Goal: Task Accomplishment & Management: Manage account settings

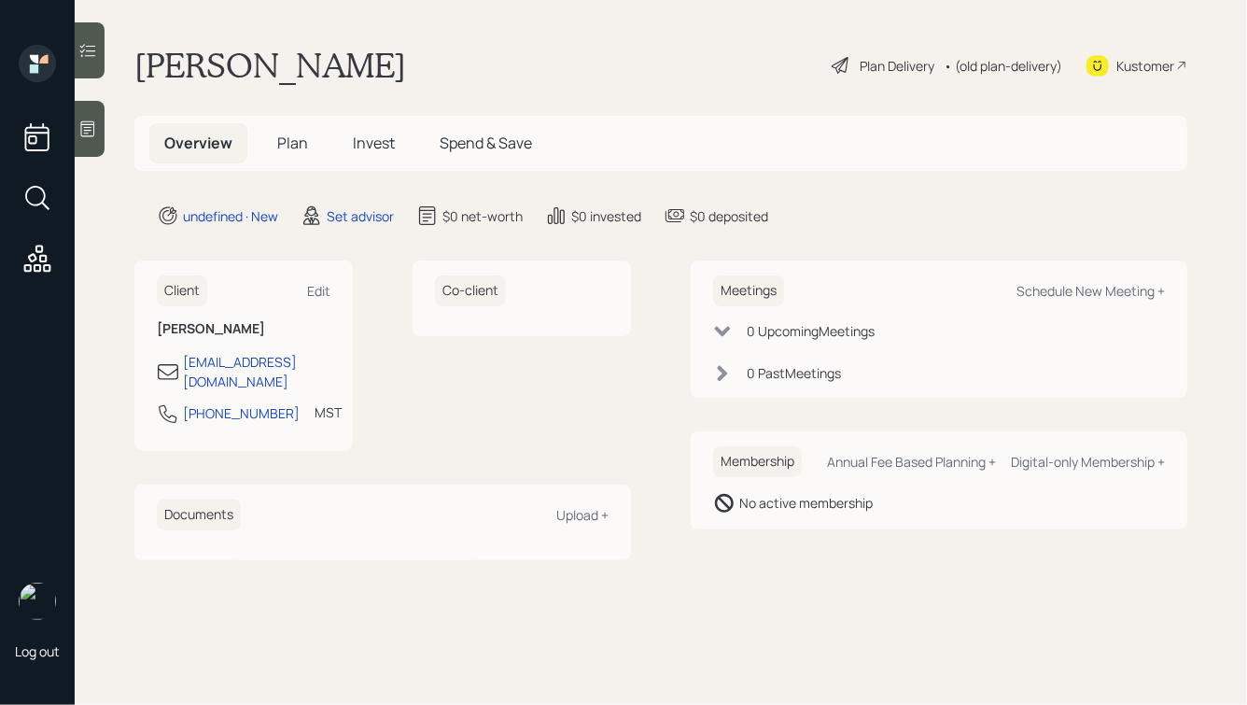
click at [76, 131] on div at bounding box center [90, 129] width 30 height 56
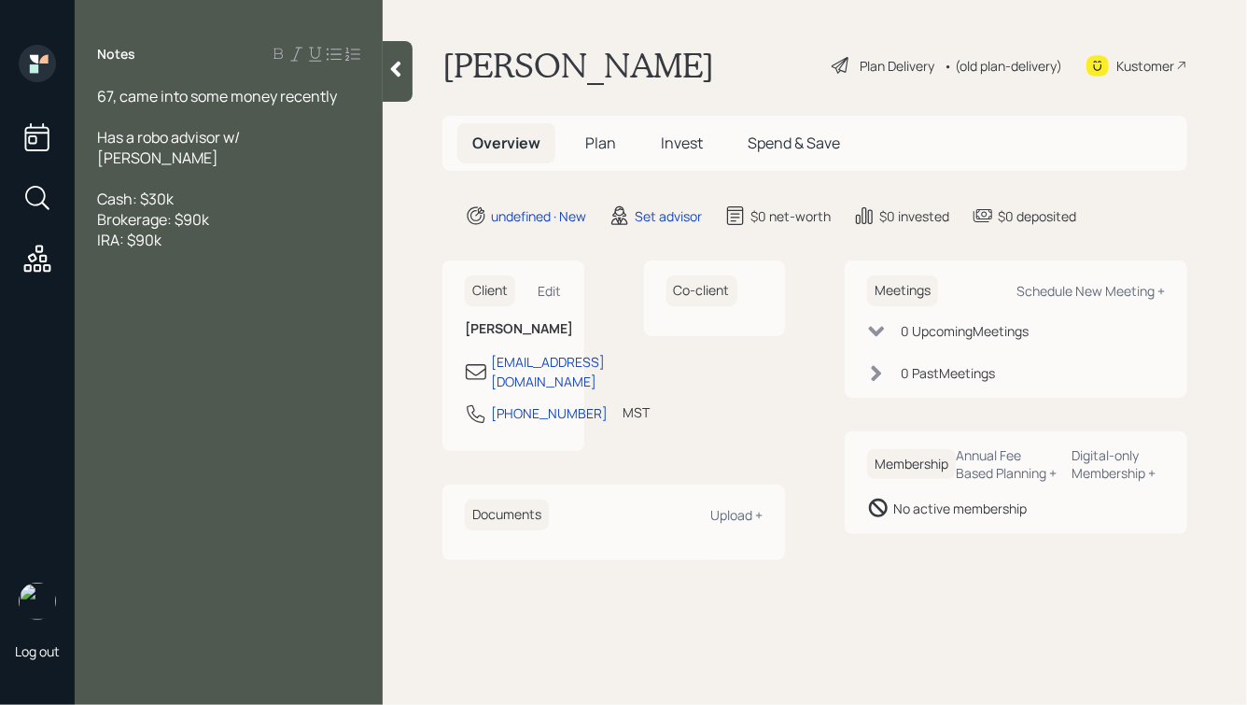
click at [348, 101] on div "67, came into some money recently" at bounding box center [228, 96] width 263 height 21
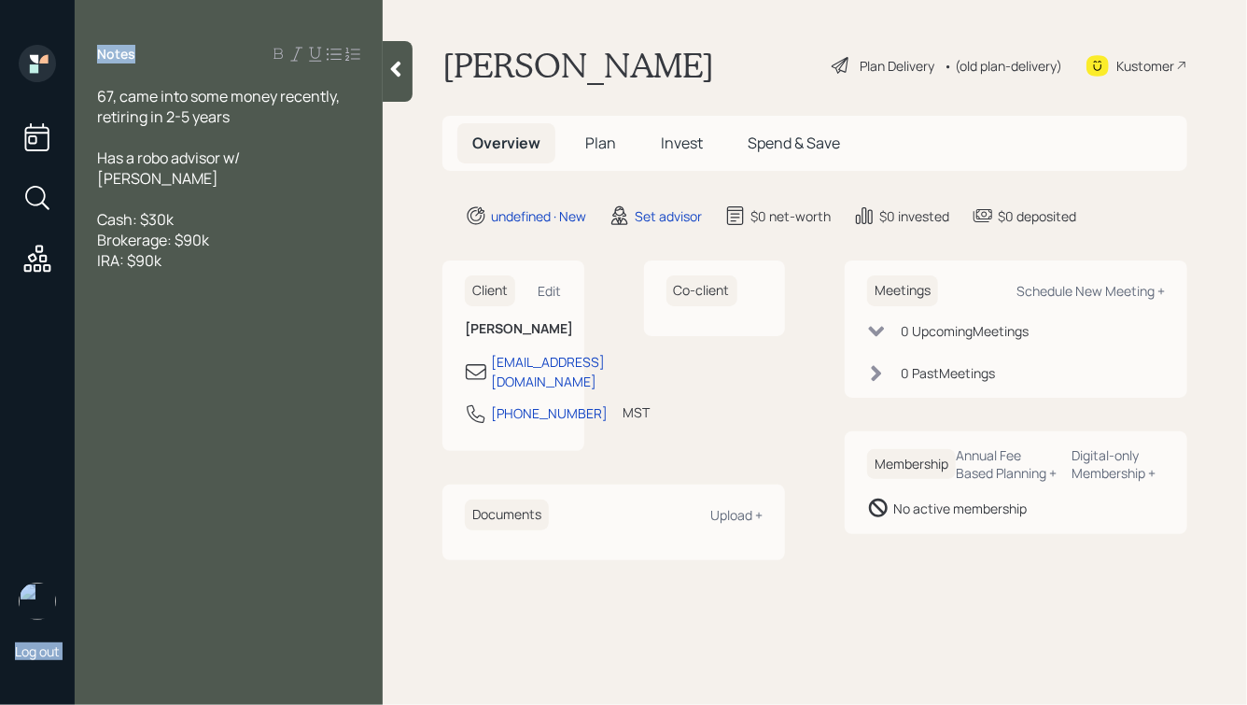
drag, startPoint x: 133, startPoint y: 56, endPoint x: 67, endPoint y: 54, distance: 65.4
click at [67, 54] on div "Log out Notes 67, came into some money recently, retiring in 2-5 years Has a ro…" at bounding box center [623, 352] width 1247 height 705
click at [194, 77] on div "Notes 67, came into some money recently, retiring in 2-5 years Has a robo advis…" at bounding box center [229, 364] width 308 height 638
click at [1050, 292] on div "Schedule New Meeting +" at bounding box center [1090, 291] width 148 height 18
select select "round-robin"
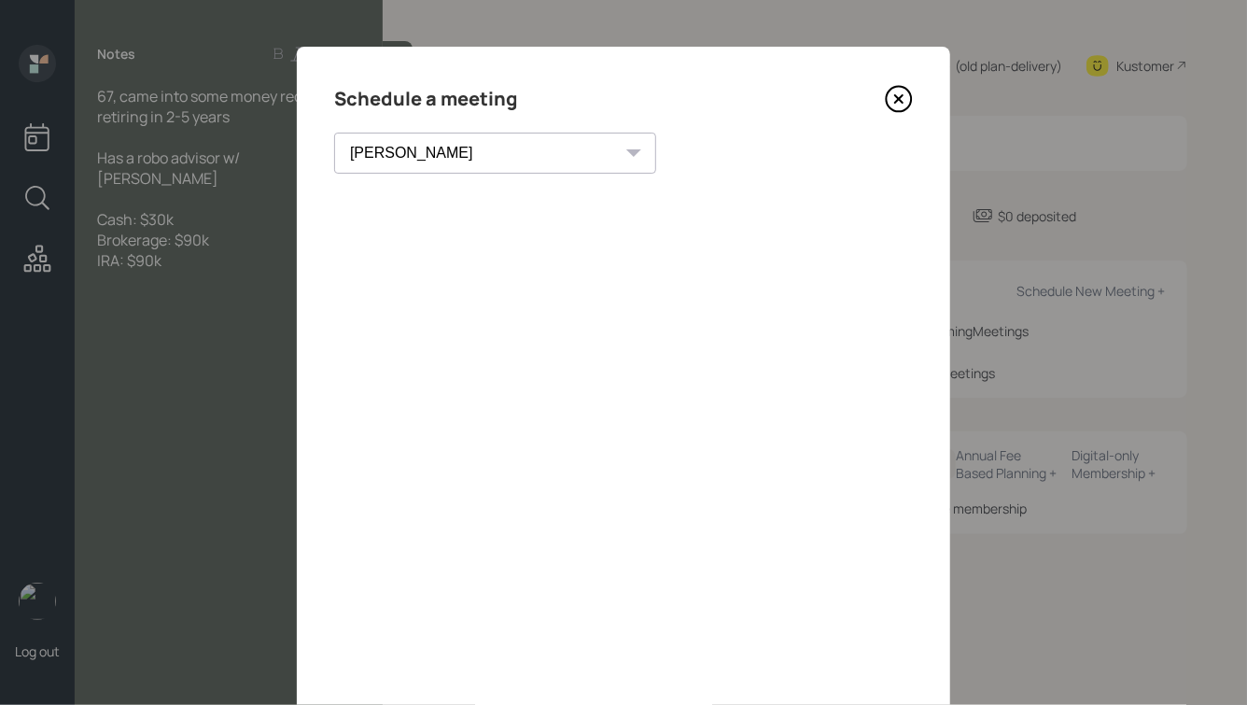
click at [899, 97] on icon at bounding box center [898, 98] width 7 height 7
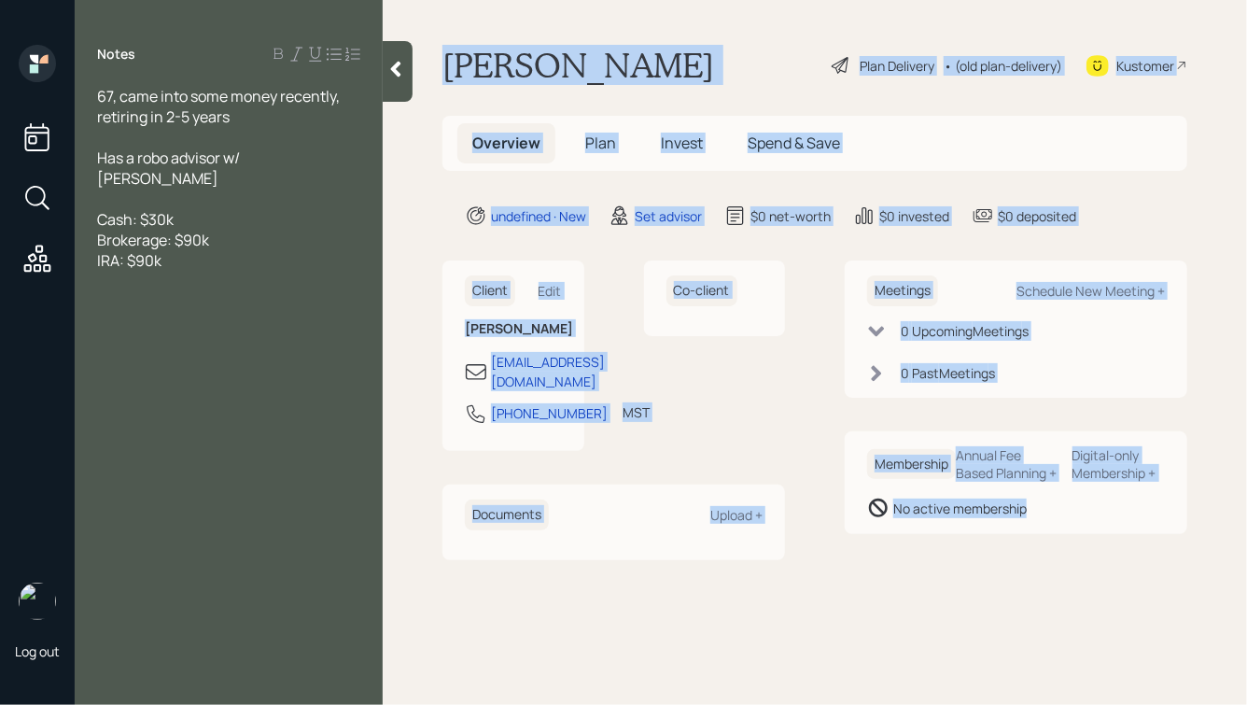
drag, startPoint x: 447, startPoint y: 65, endPoint x: 923, endPoint y: 582, distance: 702.9
click at [924, 583] on main "Steven Fox Plan Delivery • (old plan-delivery) Kustomer Overview Plan Invest Sp…" at bounding box center [815, 352] width 864 height 705
click at [923, 582] on main "Steven Fox Plan Delivery • (old plan-delivery) Kustomer Overview Plan Invest Sp…" at bounding box center [815, 352] width 864 height 705
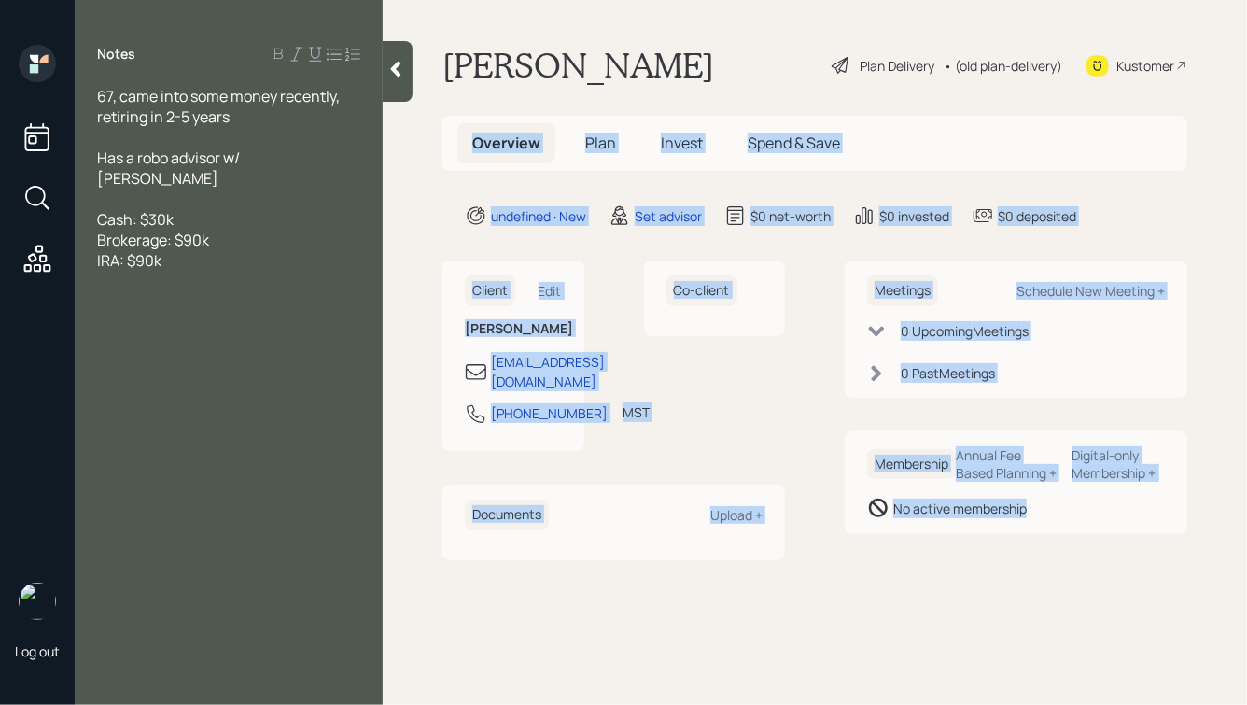
drag, startPoint x: 1075, startPoint y: 543, endPoint x: 537, endPoint y: 88, distance: 705.4
click at [537, 88] on main "Steven Fox Plan Delivery • (old plan-delivery) Kustomer Overview Plan Invest Sp…" at bounding box center [815, 352] width 864 height 705
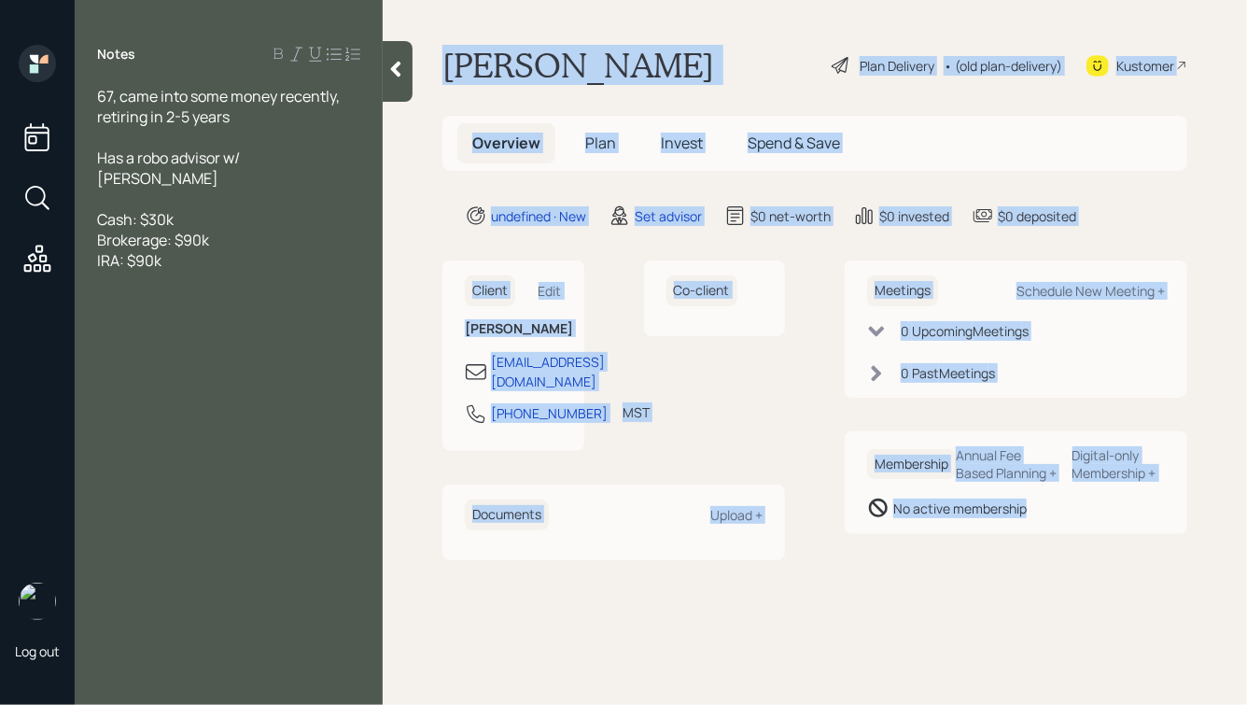
drag, startPoint x: 443, startPoint y: 57, endPoint x: 906, endPoint y: 595, distance: 709.5
click at [906, 595] on main "Steven Fox Plan Delivery • (old plan-delivery) Kustomer Overview Plan Invest Sp…" at bounding box center [815, 352] width 864 height 705
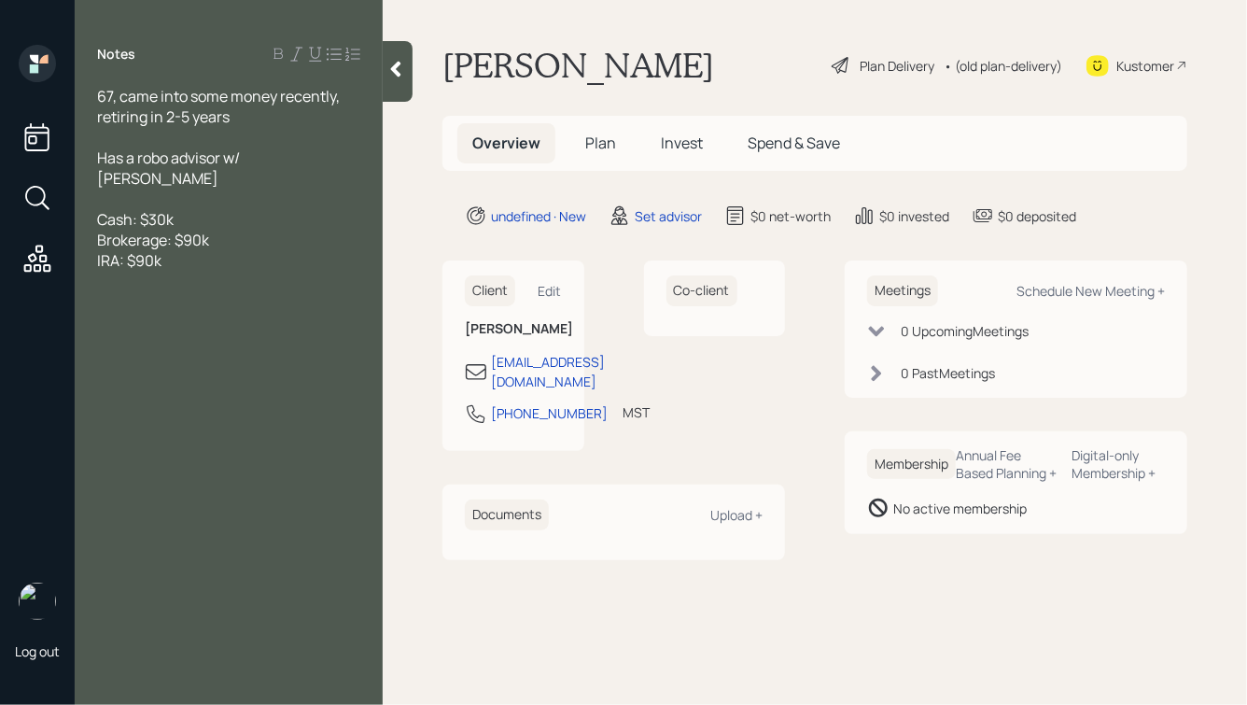
click at [625, 78] on div "Steven Fox Plan Delivery • (old plan-delivery) Kustomer" at bounding box center [814, 65] width 745 height 41
click at [219, 250] on div "IRA: $90k" at bounding box center [228, 260] width 263 height 21
click at [157, 189] on div at bounding box center [228, 199] width 263 height 21
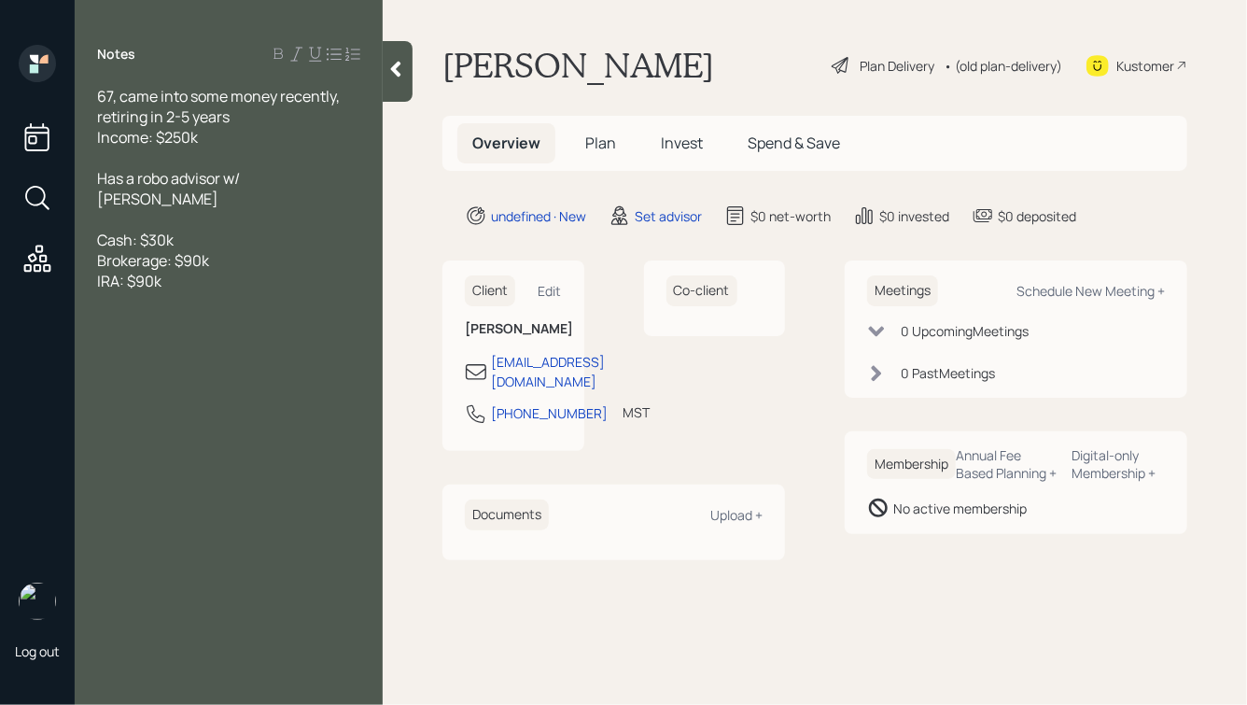
click at [135, 154] on div at bounding box center [228, 157] width 263 height 21
click at [230, 142] on div "Income: $250k" at bounding box center [228, 137] width 263 height 21
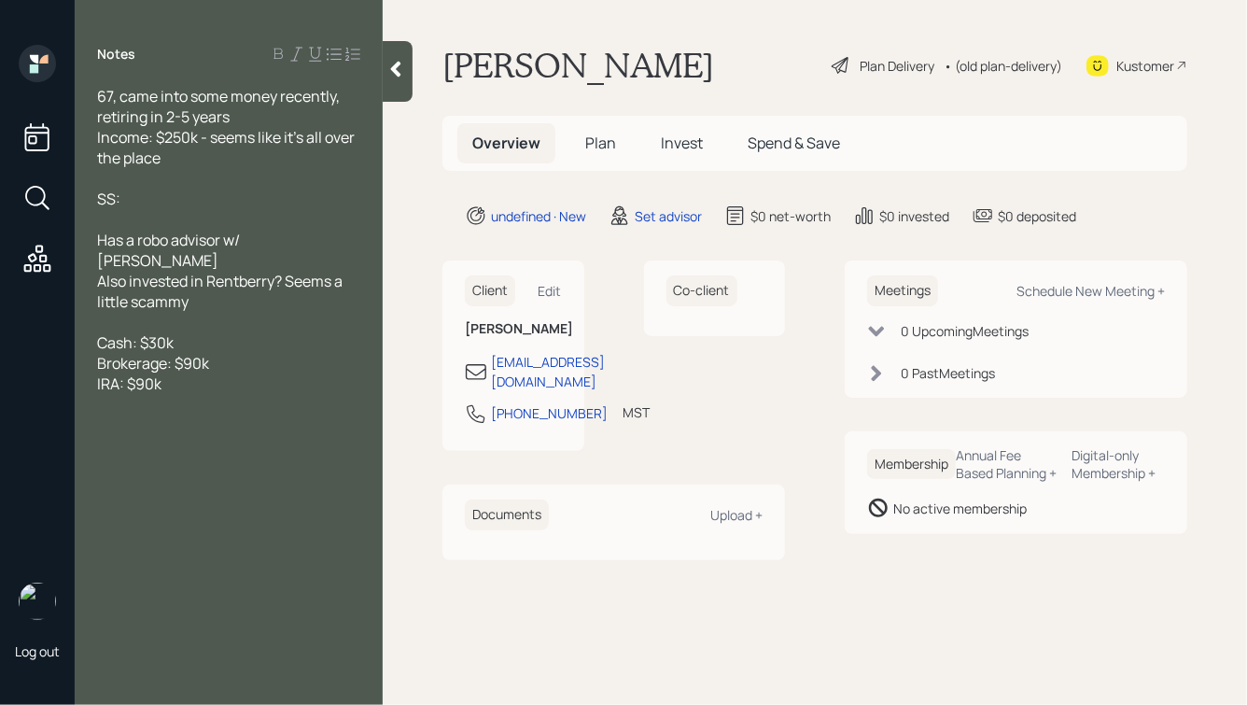
click at [161, 199] on div "SS:" at bounding box center [228, 199] width 263 height 21
click at [180, 205] on div "SS:" at bounding box center [228, 199] width 263 height 21
drag, startPoint x: 210, startPoint y: 165, endPoint x: 184, endPoint y: 154, distance: 28.4
click at [188, 155] on div "Income: $250k - seems like it's all over the place" at bounding box center [228, 147] width 263 height 41
drag, startPoint x: 170, startPoint y: 135, endPoint x: 190, endPoint y: 142, distance: 21.5
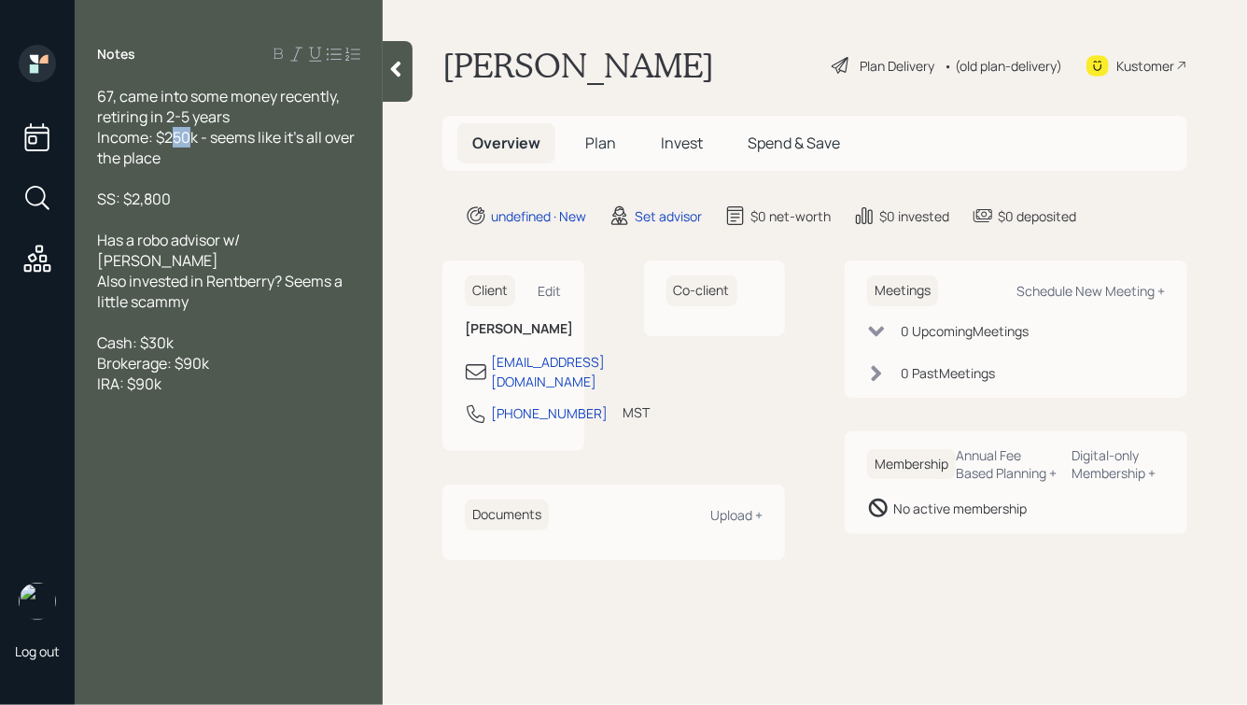
click at [190, 142] on span "Income: $250k - seems like it's all over the place" at bounding box center [227, 147] width 260 height 41
click at [197, 203] on div "SS: $2,800" at bounding box center [228, 199] width 263 height 21
click at [212, 203] on div "SS: $2,800" at bounding box center [228, 199] width 263 height 21
drag, startPoint x: 185, startPoint y: 326, endPoint x: 60, endPoint y: 322, distance: 125.1
click at [59, 322] on div "Log out Notes 67, came into some money recently, retiring in 2-5 years Income: …" at bounding box center [623, 352] width 1247 height 705
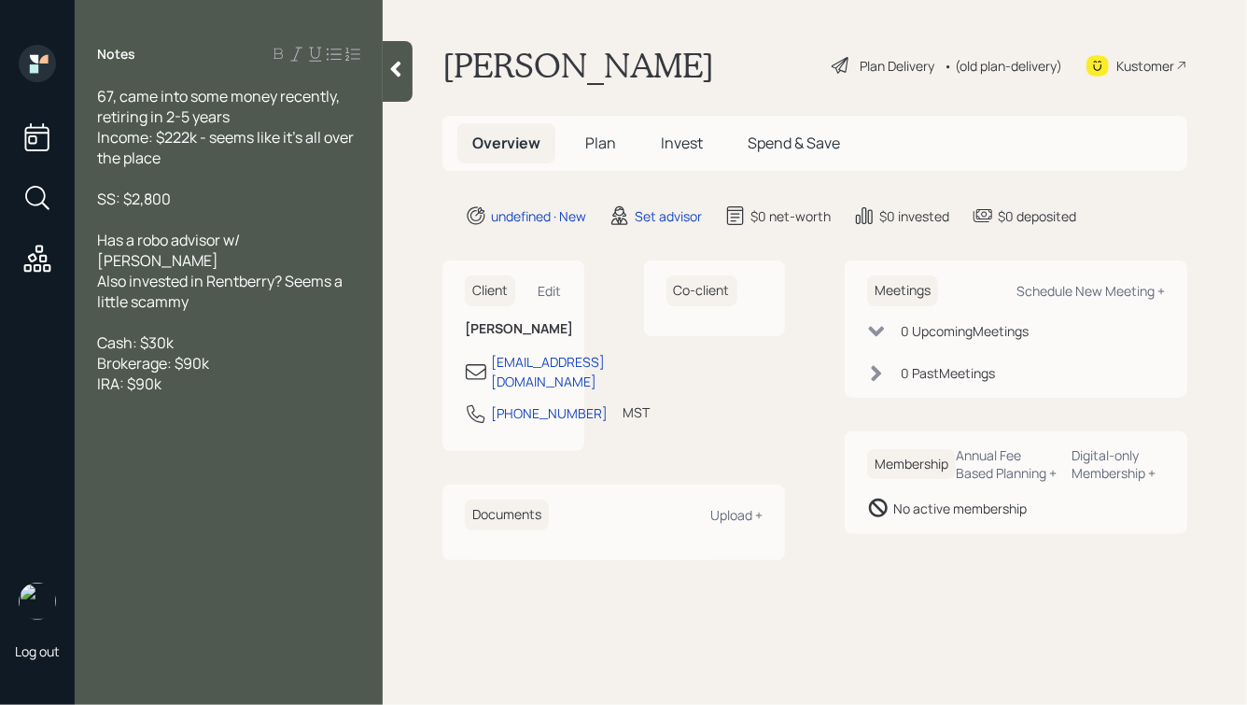
click at [219, 332] on div "Cash: $30k" at bounding box center [228, 342] width 263 height 21
drag, startPoint x: 227, startPoint y: 348, endPoint x: 88, endPoint y: 294, distance: 149.2
click at [88, 294] on div "67, came into some money recently, retiring in 2-5 years Income: $222k - seems …" at bounding box center [229, 260] width 308 height 349
click at [238, 353] on div "Brokerage: $90k" at bounding box center [228, 363] width 263 height 21
drag, startPoint x: 231, startPoint y: 347, endPoint x: 100, endPoint y: 319, distance: 134.6
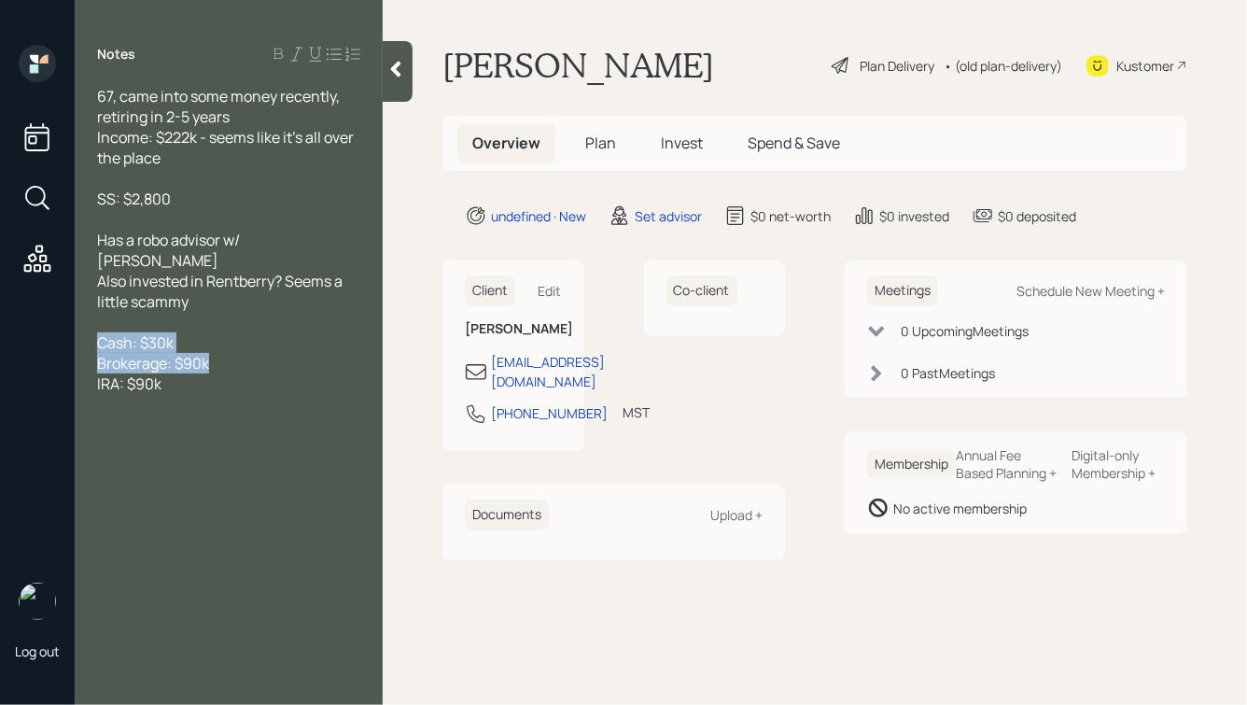
click at [100, 319] on div "67, came into some money recently, retiring in 2-5 years Income: $222k - seems …" at bounding box center [228, 260] width 263 height 349
click at [198, 332] on div "Cash: $30k" at bounding box center [228, 342] width 263 height 21
drag, startPoint x: 202, startPoint y: 344, endPoint x: 188, endPoint y: 347, distance: 14.3
click at [188, 353] on span "Brokerage: $90k" at bounding box center [153, 363] width 112 height 21
drag, startPoint x: 154, startPoint y: 368, endPoint x: 135, endPoint y: 369, distance: 18.7
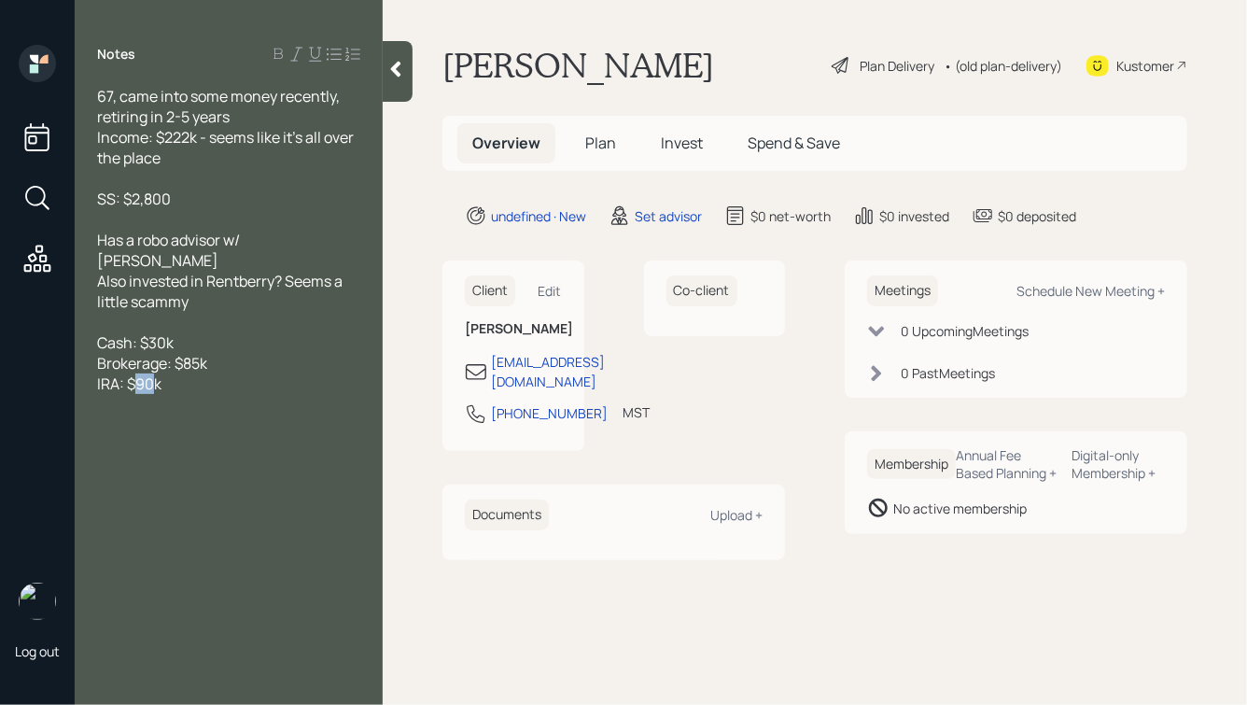
click at [135, 373] on span "IRA: $90k" at bounding box center [129, 383] width 64 height 21
click at [187, 373] on div "IRA: $90k" at bounding box center [228, 383] width 263 height 21
drag, startPoint x: 206, startPoint y: 367, endPoint x: 99, endPoint y: 305, distance: 123.8
click at [100, 306] on div "67, came into some money recently, retiring in 2-5 years Income: $222k - seems …" at bounding box center [228, 260] width 263 height 349
click at [254, 353] on div "Brokerage: $85k" at bounding box center [228, 363] width 263 height 21
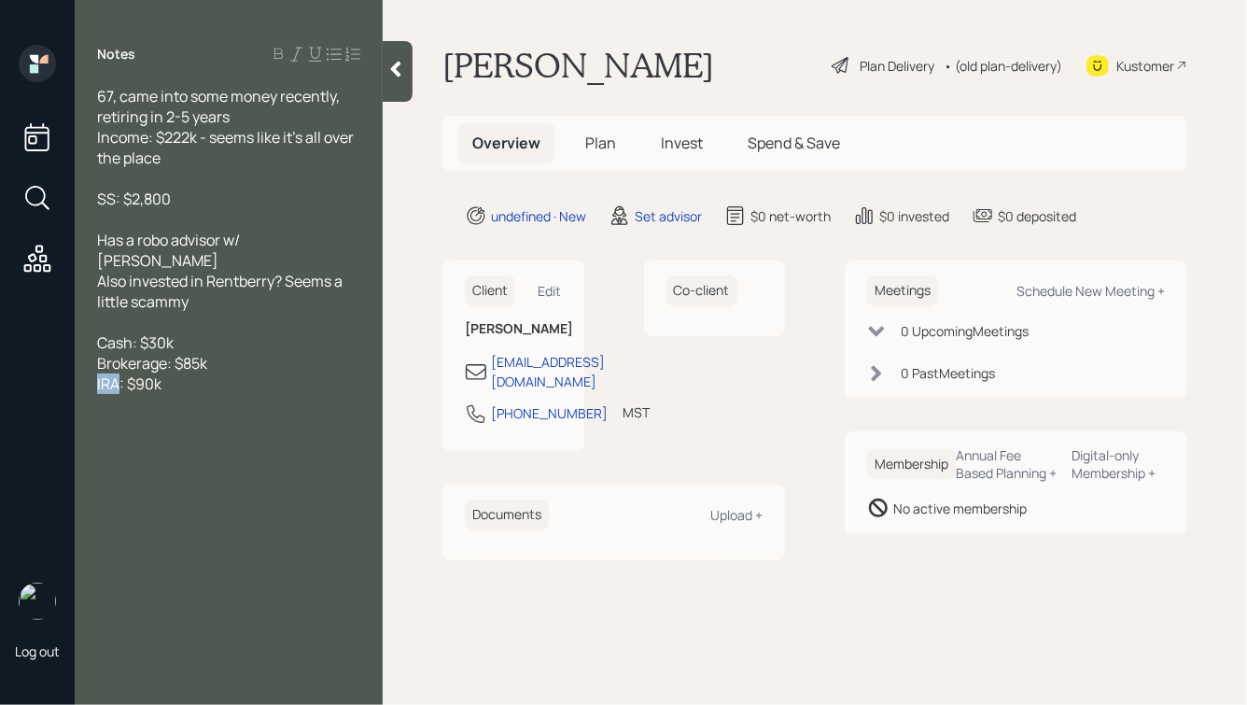
drag, startPoint x: 118, startPoint y: 365, endPoint x: 92, endPoint y: 371, distance: 25.8
click at [92, 371] on div "67, came into some money recently, retiring in 2-5 years Income: $222k - seems …" at bounding box center [229, 260] width 308 height 349
click at [359, 373] on div "Self-Directed 401k through biz: $90k" at bounding box center [228, 383] width 263 height 21
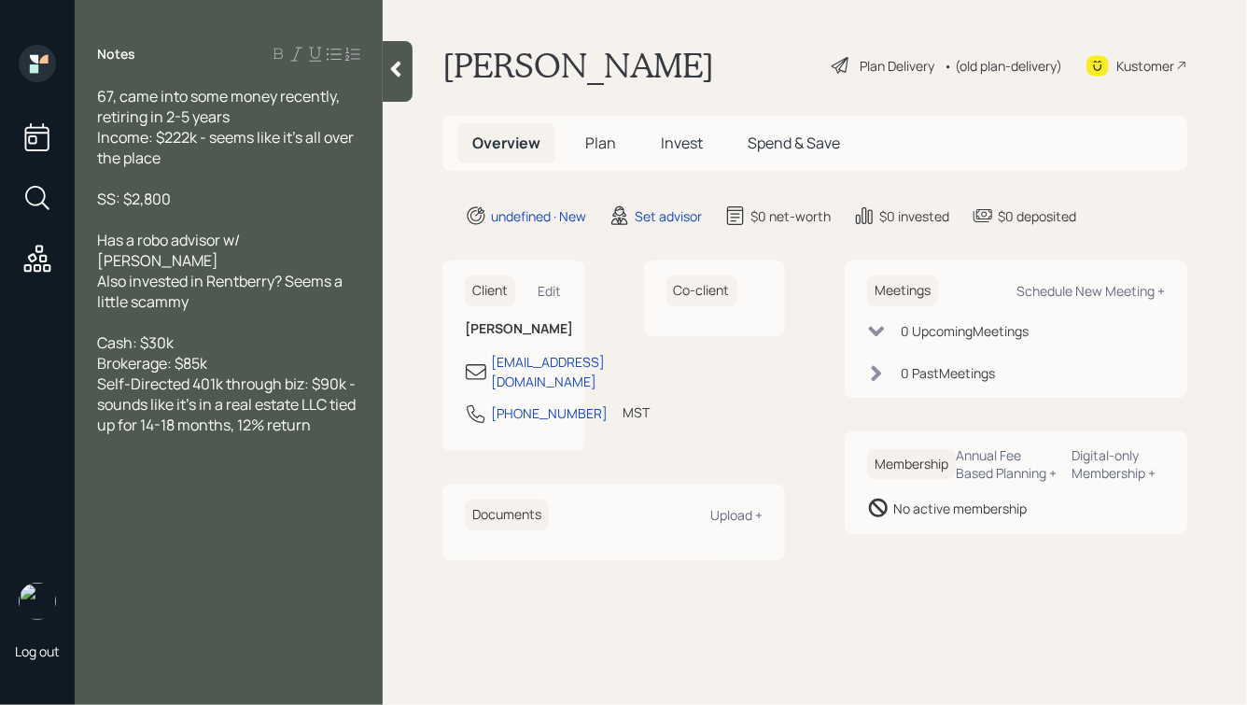
click at [121, 312] on div at bounding box center [228, 322] width 263 height 21
click at [319, 434] on div "Self-Directed 401k through biz: $90k - sounds like it's in a real estate LLC ti…" at bounding box center [228, 425] width 263 height 62
drag, startPoint x: 211, startPoint y: 323, endPoint x: 199, endPoint y: 323, distance: 12.1
click at [199, 332] on span "Fidelity IRA: <$10k" at bounding box center [157, 342] width 121 height 21
click at [205, 332] on span "Fidelity IRA: <$2700k" at bounding box center [167, 342] width 141 height 21
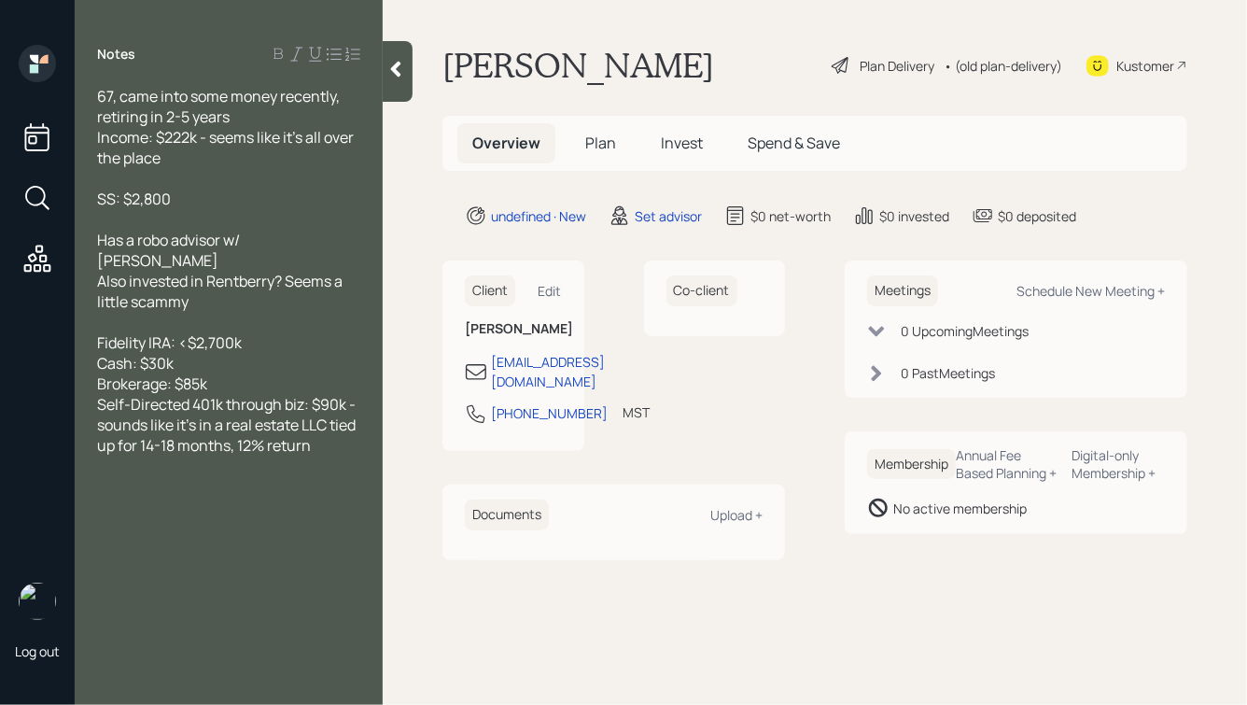
click at [324, 436] on div "Self-Directed 401k through biz: $90k - sounds like it's in a real estate LLC ti…" at bounding box center [228, 425] width 263 height 62
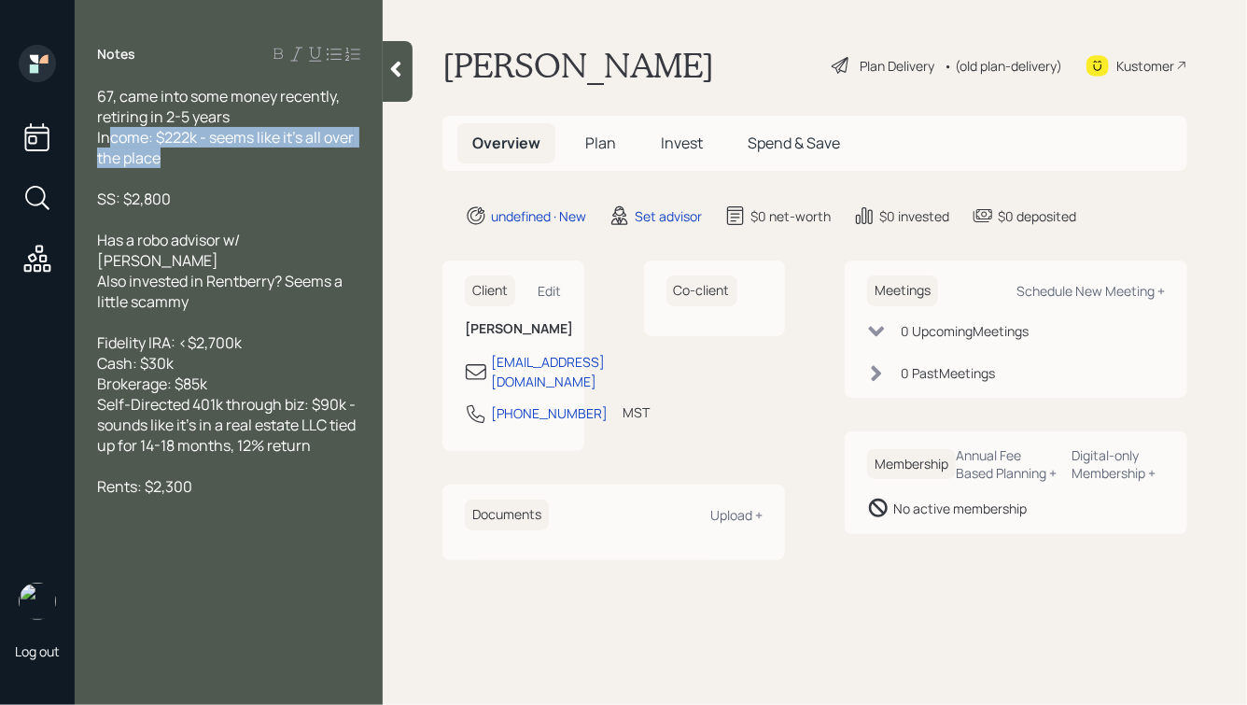
drag, startPoint x: 183, startPoint y: 156, endPoint x: 106, endPoint y: 128, distance: 81.5
click at [107, 128] on div "Income: $222k - seems like it's all over the place" at bounding box center [228, 147] width 263 height 41
click at [177, 156] on div "Income: $222k - seems like it's all over the place" at bounding box center [228, 147] width 263 height 41
click at [230, 476] on div "Rents: $2,300" at bounding box center [228, 486] width 263 height 21
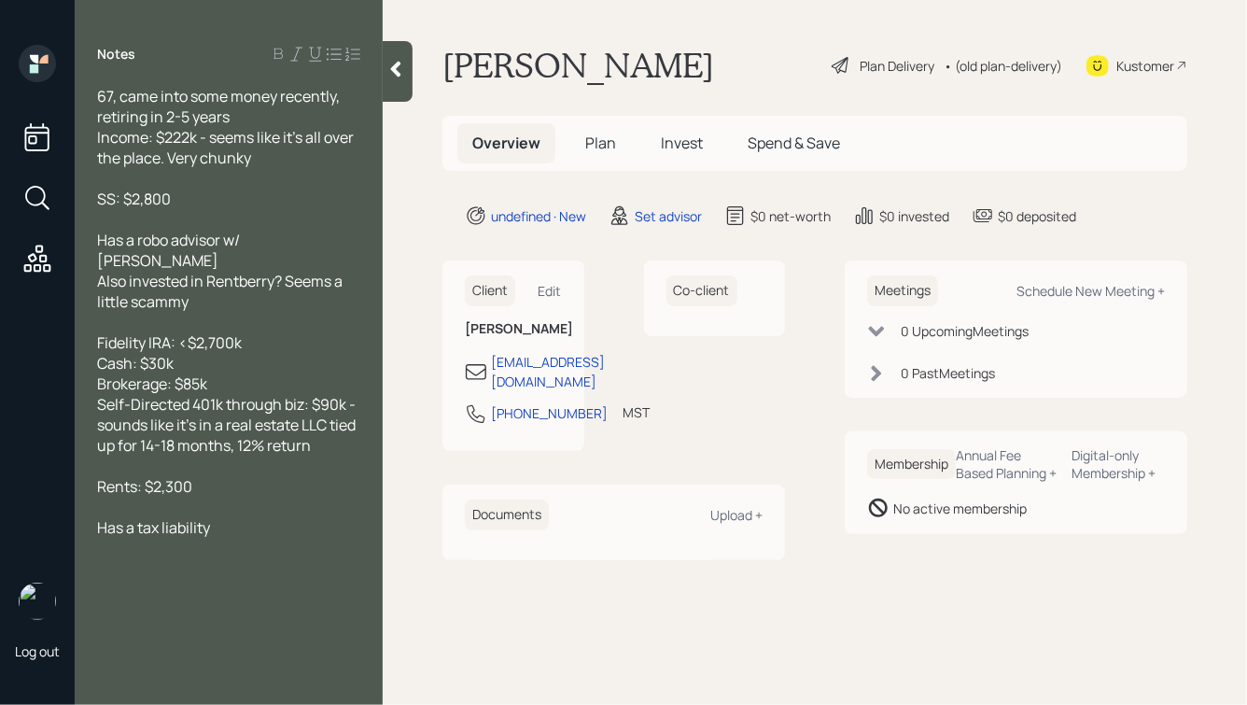
click at [400, 74] on icon at bounding box center [396, 70] width 10 height 16
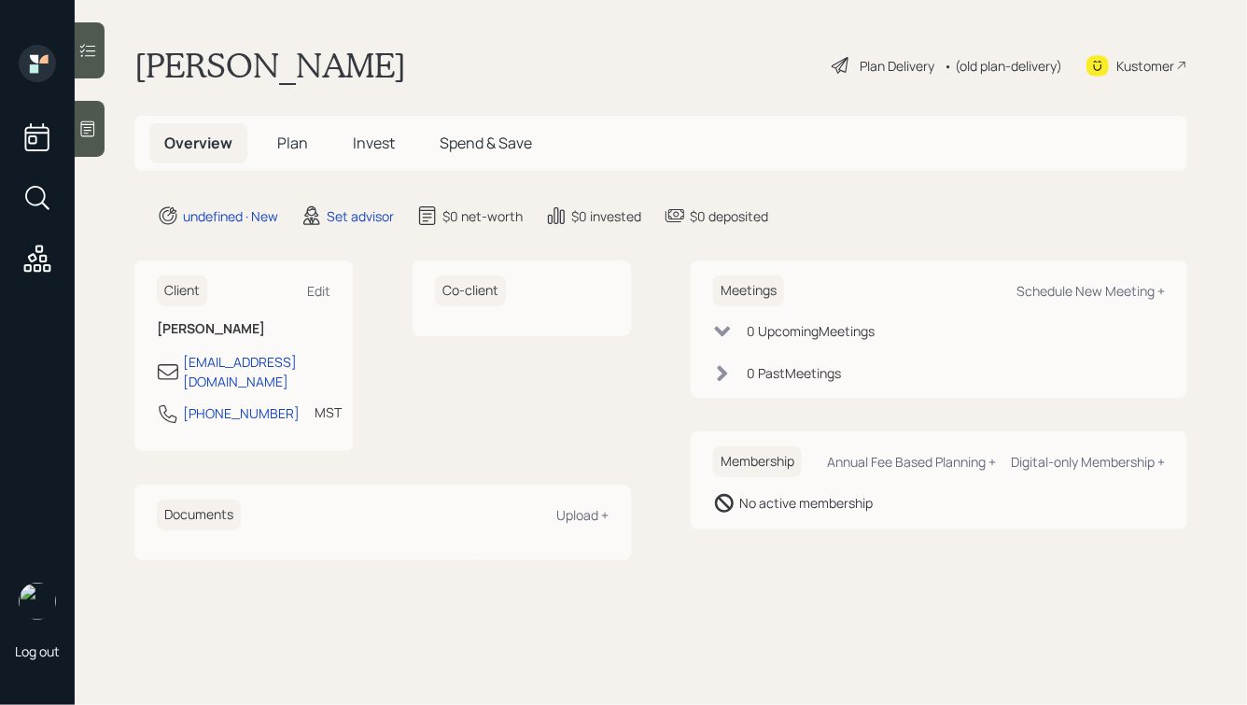
click at [80, 139] on div at bounding box center [90, 129] width 30 height 56
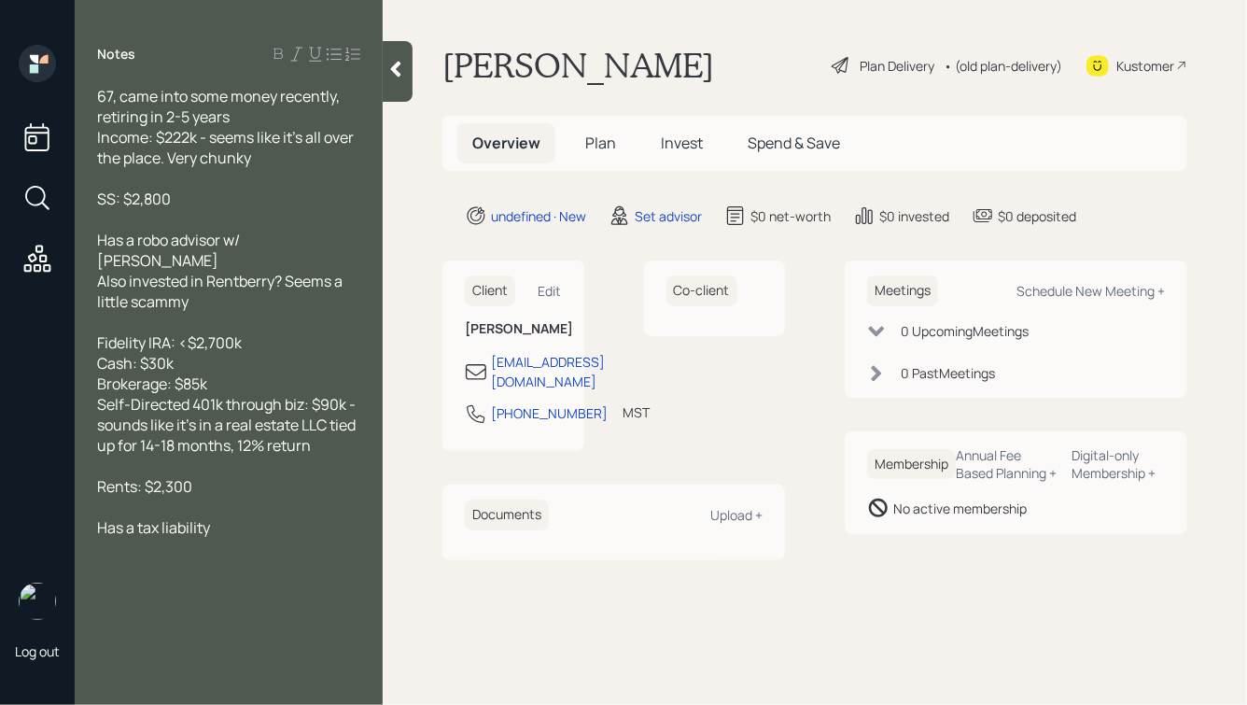
click at [396, 66] on icon at bounding box center [396, 70] width 10 height 16
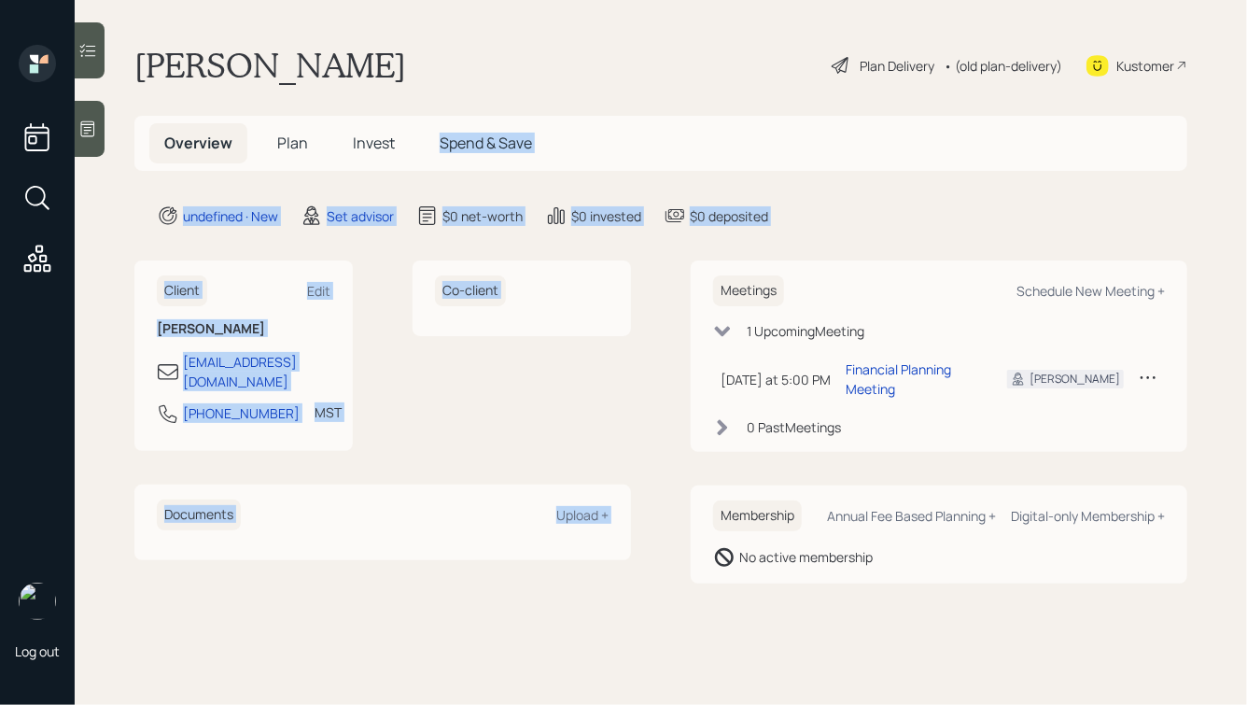
drag, startPoint x: 867, startPoint y: 250, endPoint x: 428, endPoint y: 97, distance: 464.6
click at [430, 100] on main "Steven Fox Plan Delivery • (old plan-delivery) Kustomer Overview Plan Invest Sp…" at bounding box center [661, 352] width 1172 height 705
click at [428, 97] on main "Steven Fox Plan Delivery • (old plan-delivery) Kustomer Overview Plan Invest Sp…" at bounding box center [661, 352] width 1172 height 705
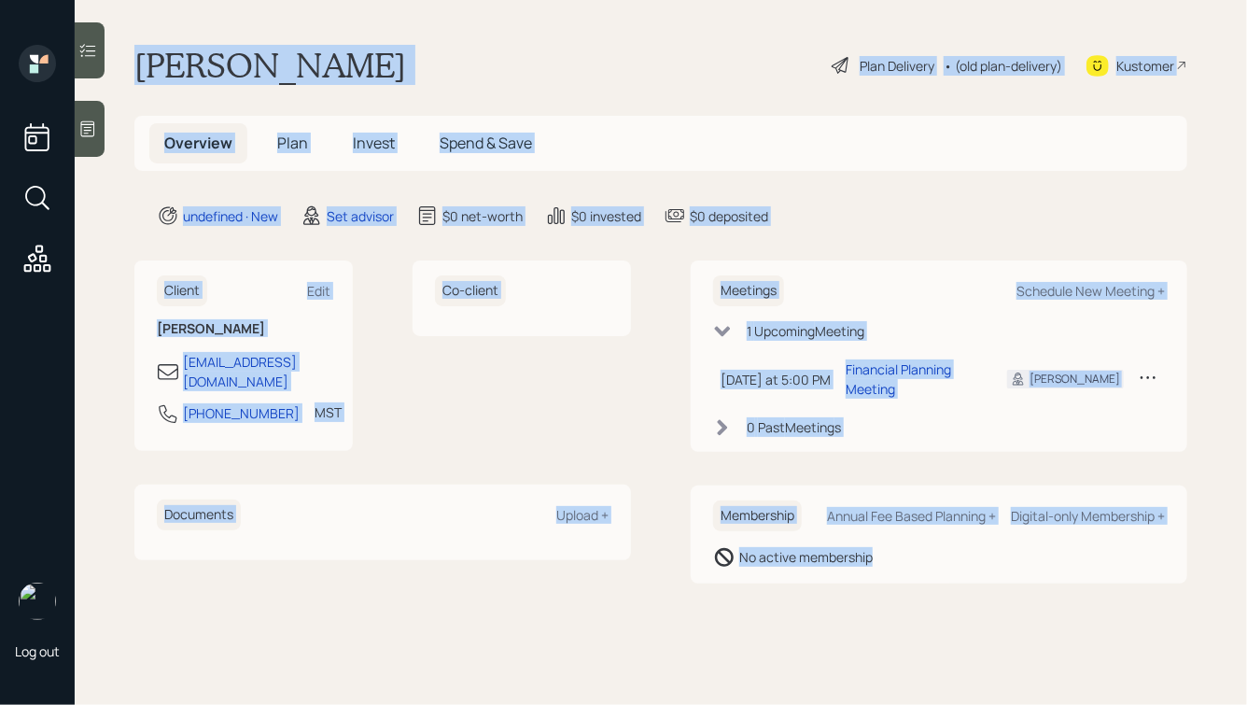
drag, startPoint x: 138, startPoint y: 54, endPoint x: 993, endPoint y: 636, distance: 1034.0
click at [993, 636] on main "Steven Fox Plan Delivery • (old plan-delivery) Kustomer Overview Plan Invest Sp…" at bounding box center [661, 352] width 1172 height 705
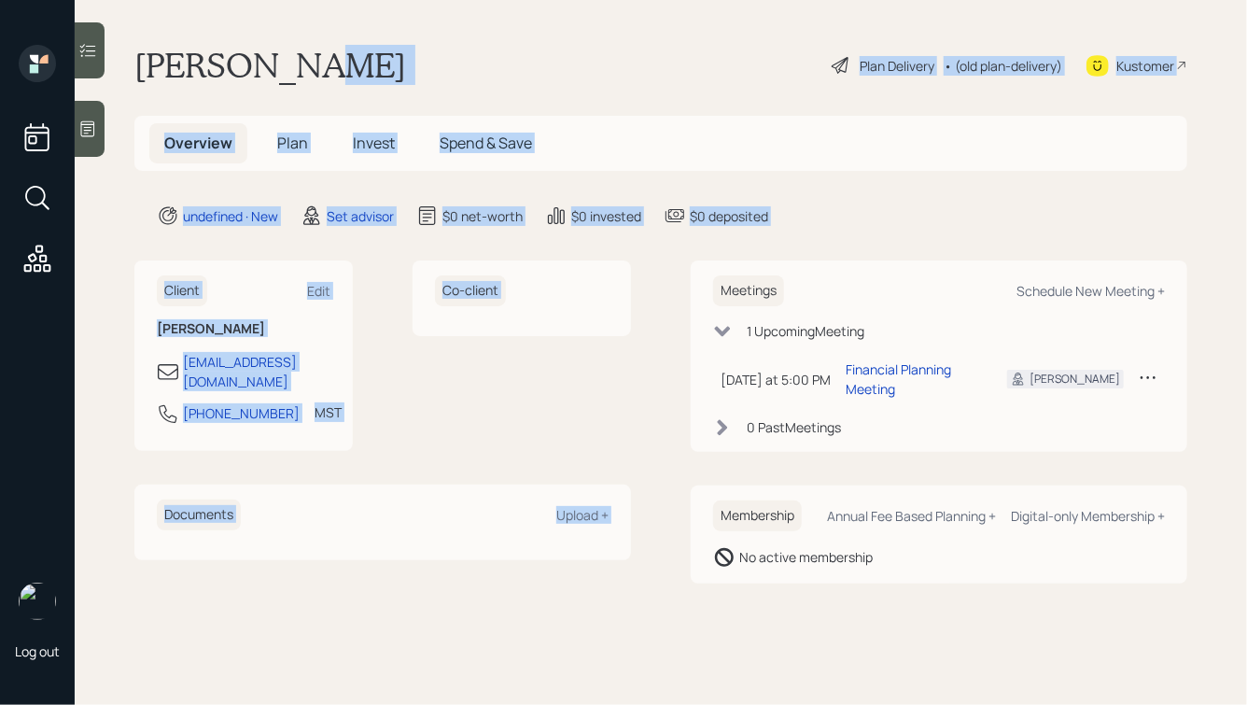
drag, startPoint x: 836, startPoint y: 231, endPoint x: 411, endPoint y: 18, distance: 475.9
click at [413, 18] on main "Steven Fox Plan Delivery • (old plan-delivery) Kustomer Overview Plan Invest Sp…" at bounding box center [661, 352] width 1172 height 705
click at [411, 18] on main "Steven Fox Plan Delivery • (old plan-delivery) Kustomer Overview Plan Invest Sp…" at bounding box center [661, 352] width 1172 height 705
